Goal: Transaction & Acquisition: Purchase product/service

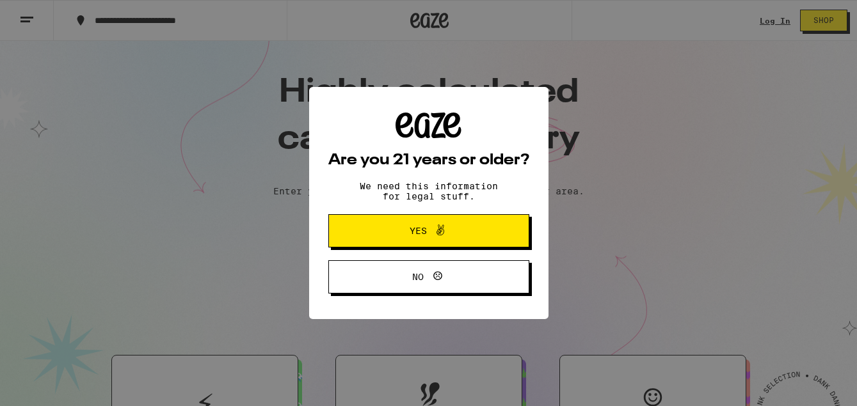
click at [398, 230] on div "Are you 21 years or older? We need this information for legal stuff. Yes No" at bounding box center [428, 203] width 857 height 406
click at [413, 231] on span "Yes" at bounding box center [417, 231] width 17 height 9
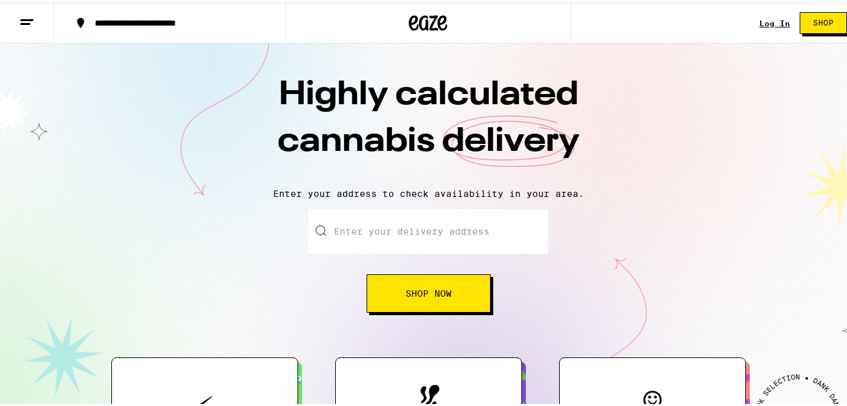
click at [412, 232] on input "Enter your delivery address" at bounding box center [429, 229] width 240 height 45
click at [454, 304] on button "Shop Now" at bounding box center [429, 291] width 124 height 38
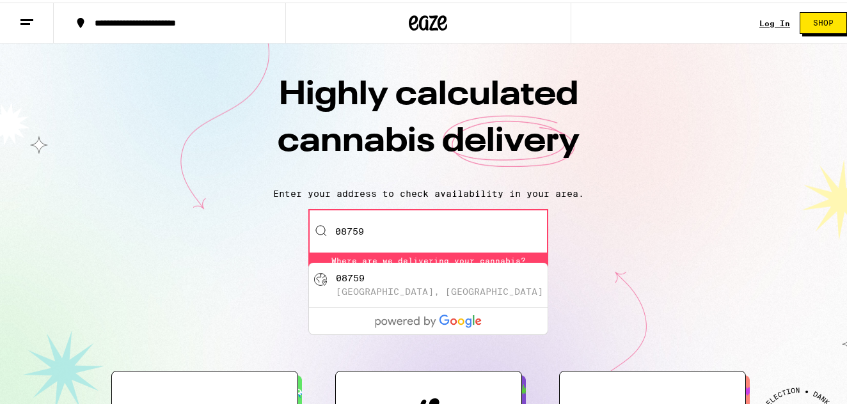
click at [350, 287] on div "[GEOGRAPHIC_DATA], [GEOGRAPHIC_DATA]" at bounding box center [439, 289] width 207 height 10
type input "[PERSON_NAME], [GEOGRAPHIC_DATA]"
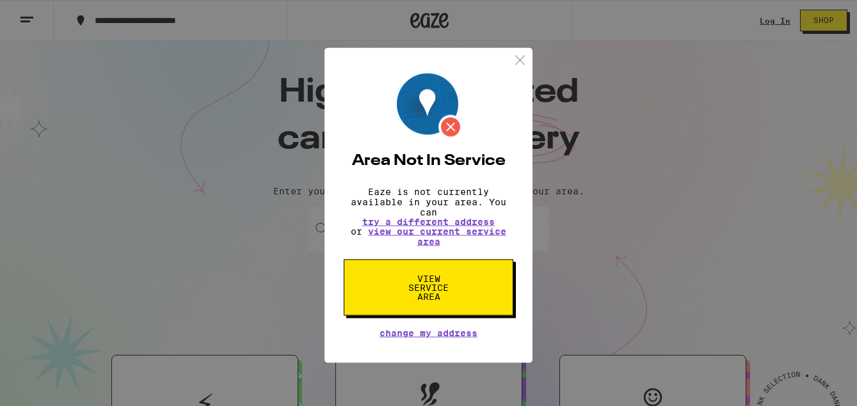
click at [433, 290] on span "View Service Area" at bounding box center [429, 285] width 66 height 27
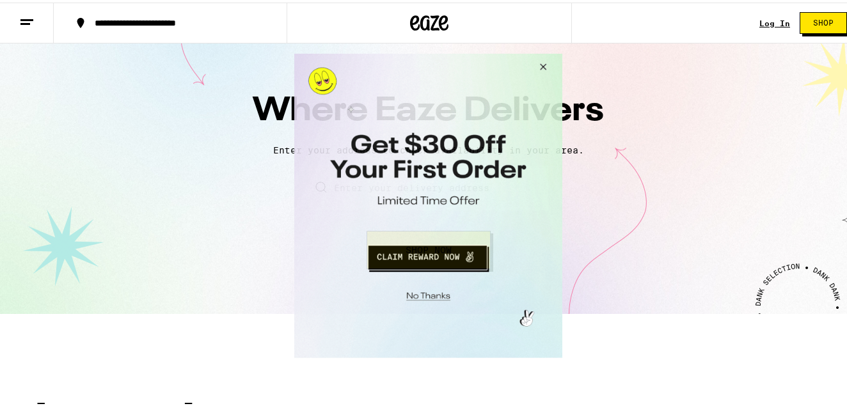
click at [435, 290] on button "Close Modal" at bounding box center [426, 294] width 261 height 20
